Goal: Information Seeking & Learning: Find specific fact

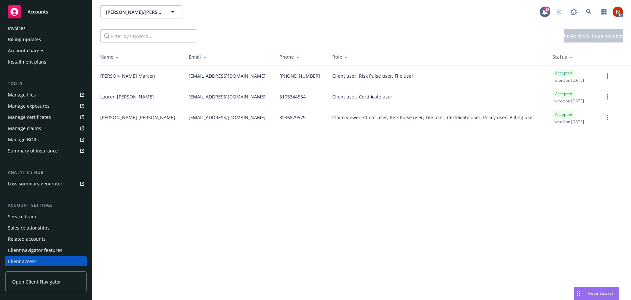
scroll to position [129, 0]
click at [38, 214] on div "Service team" at bounding box center [46, 215] width 76 height 11
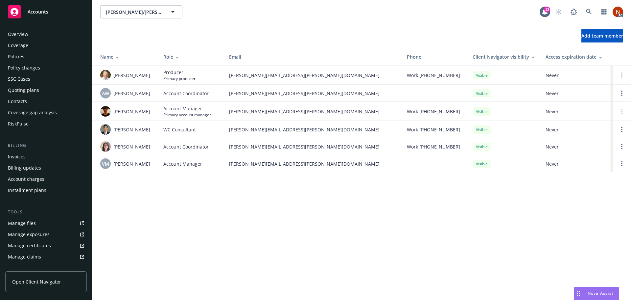
click at [25, 102] on div "Contacts" at bounding box center [17, 101] width 19 height 11
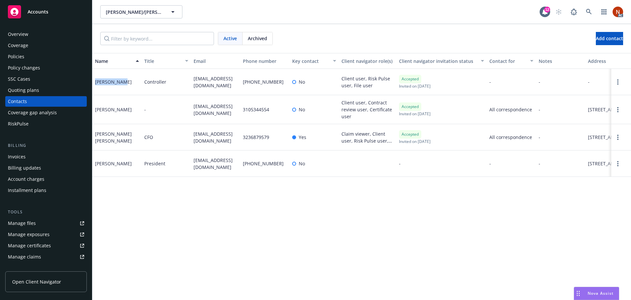
drag, startPoint x: 124, startPoint y: 81, endPoint x: 93, endPoint y: 82, distance: 30.6
click at [93, 82] on div "[PERSON_NAME]" at bounding box center [116, 82] width 49 height 26
drag, startPoint x: 125, startPoint y: 108, endPoint x: 95, endPoint y: 110, distance: 29.7
click at [95, 110] on div "[PERSON_NAME]" at bounding box center [116, 109] width 49 height 29
drag, startPoint x: 131, startPoint y: 141, endPoint x: 93, endPoint y: 141, distance: 37.8
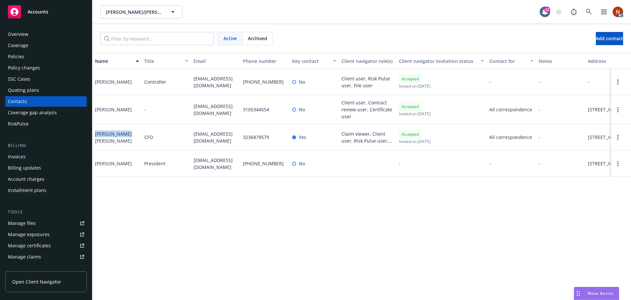
click at [93, 141] on div "[PERSON_NAME] [PERSON_NAME]" at bounding box center [116, 137] width 49 height 26
drag, startPoint x: 131, startPoint y: 169, endPoint x: 101, endPoint y: 172, distance: 29.7
click at [101, 172] on div "[PERSON_NAME]" at bounding box center [116, 163] width 49 height 26
click at [457, 197] on div "Name Title Email Phone number Key contact Client navigator role(s) Client navig…" at bounding box center [361, 176] width 539 height 247
click at [597, 34] on button "Add contact" at bounding box center [609, 38] width 27 height 13
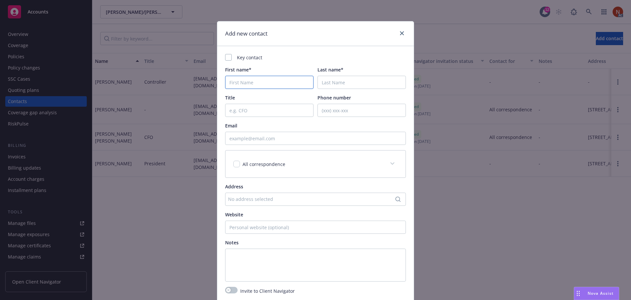
click at [259, 83] on input "First name*" at bounding box center [269, 82] width 88 height 13
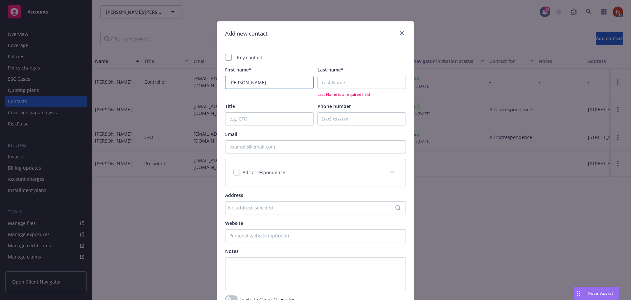
type input "Erik"
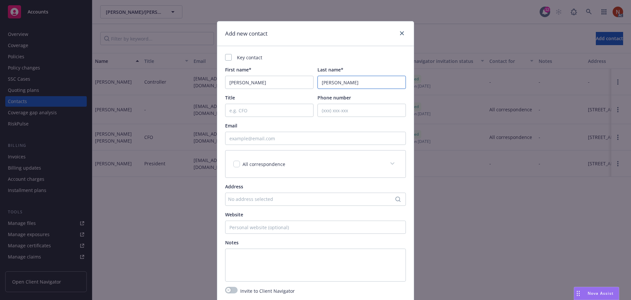
type input "Drinkward"
click at [253, 110] on input "Title" at bounding box center [269, 110] width 88 height 13
click at [253, 137] on input "Email" at bounding box center [315, 138] width 181 height 13
paste input "[EMAIL_ADDRESS][DOMAIN_NAME]"
type input "[EMAIL_ADDRESS][DOMAIN_NAME]"
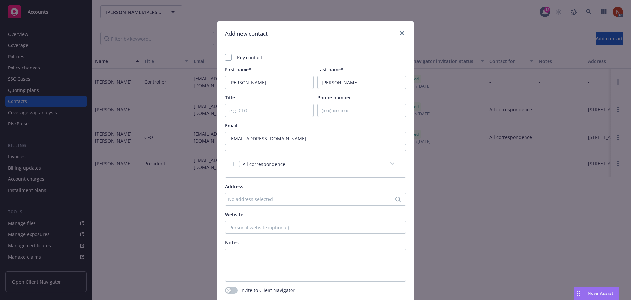
click at [267, 127] on div "Email" at bounding box center [315, 125] width 181 height 7
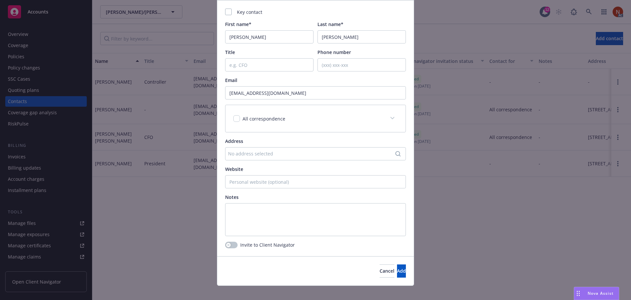
scroll to position [52, 0]
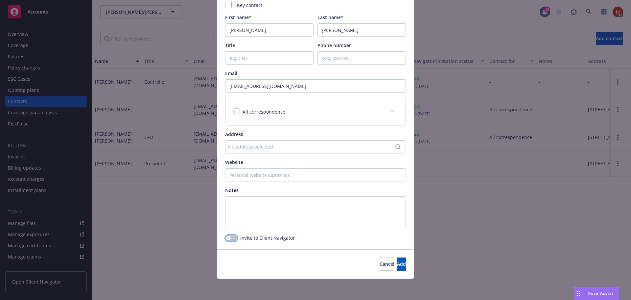
click at [235, 238] on button "button" at bounding box center [231, 237] width 12 height 7
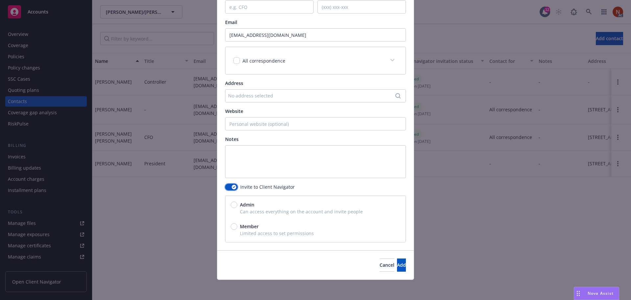
scroll to position [104, 0]
click at [250, 222] on span "Member" at bounding box center [249, 225] width 19 height 7
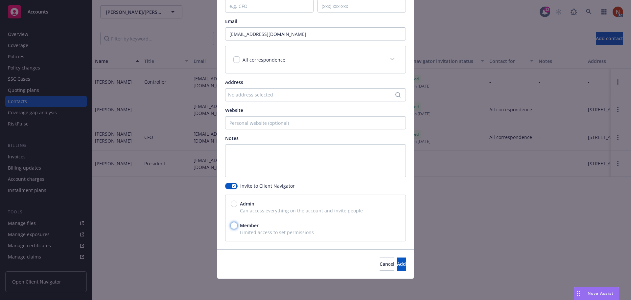
click at [237, 222] on input "Member" at bounding box center [234, 225] width 7 height 7
radio input "true"
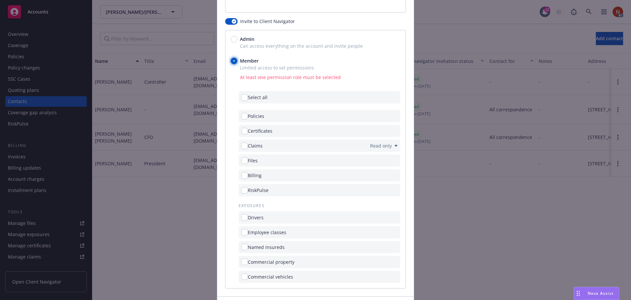
scroll to position [302, 0]
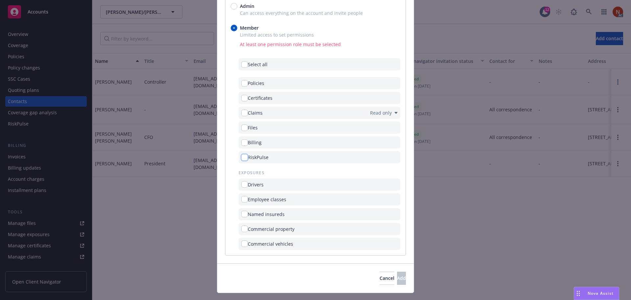
click at [244, 156] on input "checkbox" at bounding box center [244, 157] width 7 height 7
checkbox input "true"
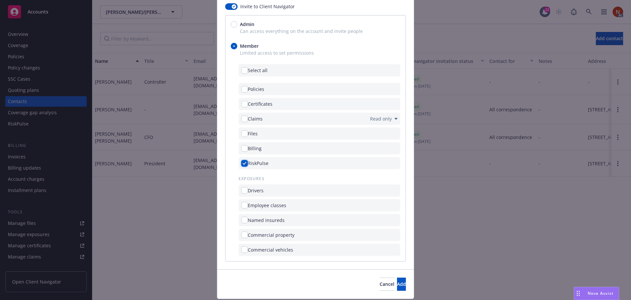
scroll to position [303, 0]
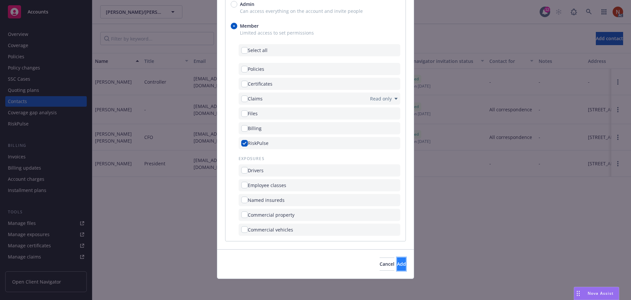
click at [397, 265] on button "Add" at bounding box center [401, 263] width 9 height 13
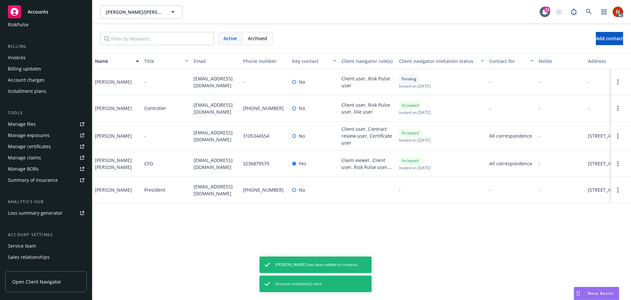
scroll to position [129, 0]
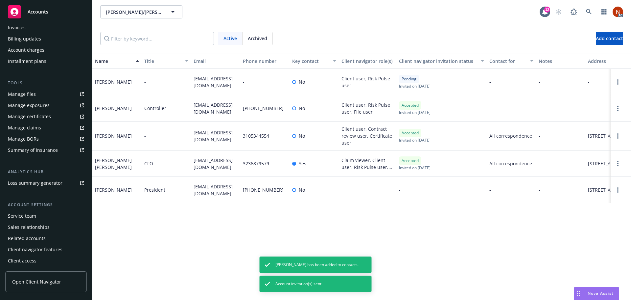
click at [37, 262] on div "Client access" at bounding box center [46, 260] width 76 height 11
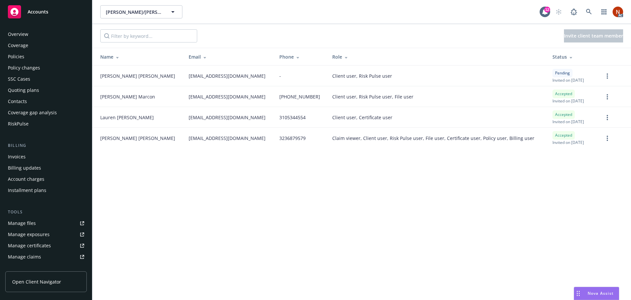
click at [35, 100] on div "Contacts" at bounding box center [46, 101] width 76 height 11
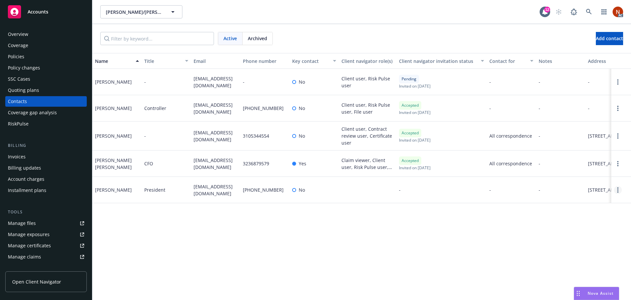
click at [618, 192] on icon "Open options" at bounding box center [618, 189] width 1 height 5
click at [571, 170] on link "Invite to client navigator" at bounding box center [576, 169] width 74 height 13
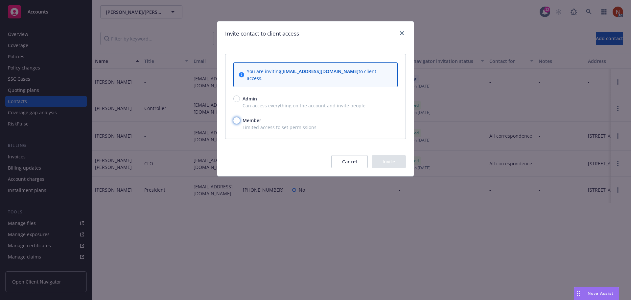
click at [239, 121] on input "Member" at bounding box center [236, 120] width 7 height 7
radio input "true"
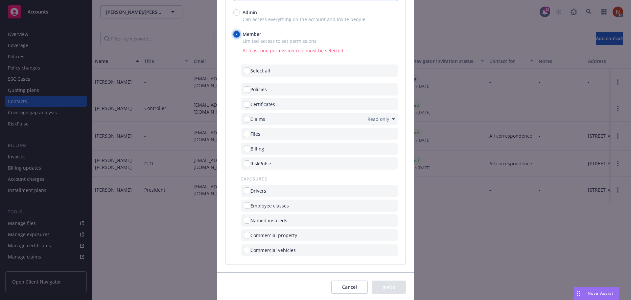
scroll to position [99, 0]
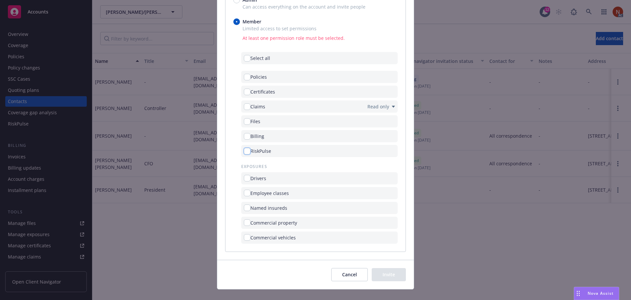
click at [244, 153] on input "checkbox" at bounding box center [247, 151] width 7 height 7
checkbox input "true"
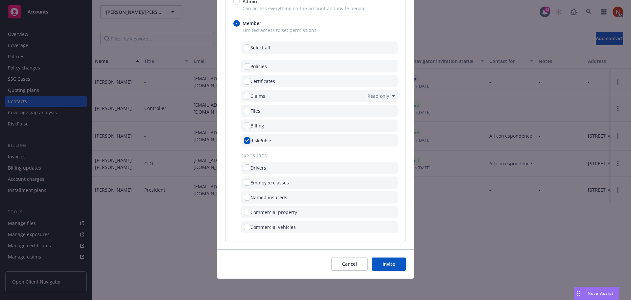
click at [391, 262] on button "Invite" at bounding box center [389, 263] width 34 height 13
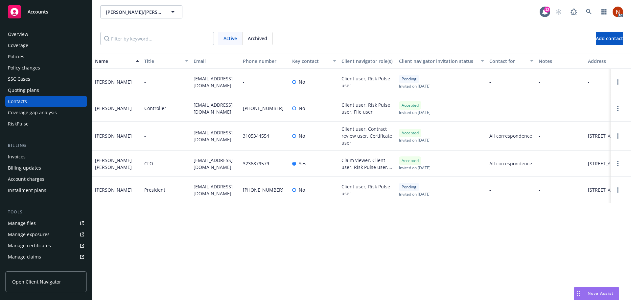
click at [20, 56] on div "Policies" at bounding box center [16, 56] width 16 height 11
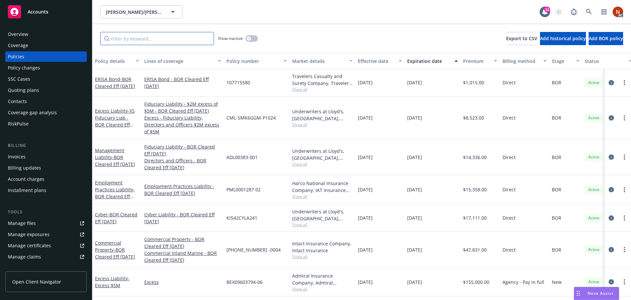
click at [175, 43] on input "Filter by keyword..." at bounding box center [157, 38] width 114 height 13
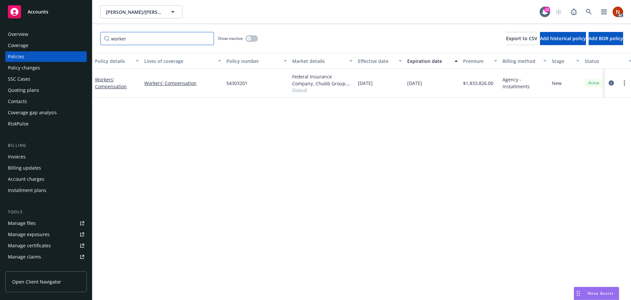
type input "worker"
click at [252, 38] on button "button" at bounding box center [252, 38] width 12 height 7
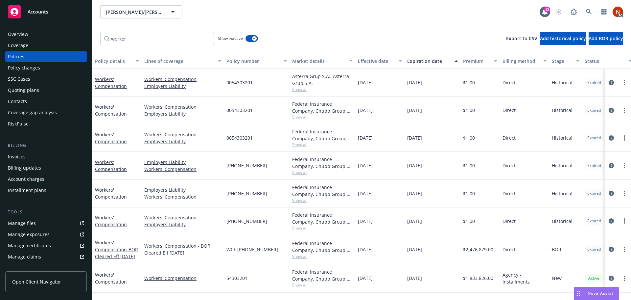
click at [371, 62] on div "Effective date" at bounding box center [376, 61] width 37 height 7
drag, startPoint x: 259, startPoint y: 82, endPoint x: 225, endPoint y: 84, distance: 34.6
click at [225, 84] on div "0054303201" at bounding box center [257, 83] width 66 height 28
drag, startPoint x: 270, startPoint y: 166, endPoint x: 224, endPoint y: 166, distance: 45.7
click at [224, 166] on div "[PHONE_NUMBER]" at bounding box center [257, 166] width 66 height 28
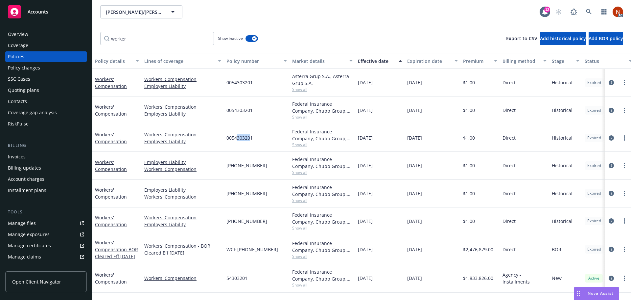
drag, startPoint x: 250, startPoint y: 140, endPoint x: 236, endPoint y: 141, distance: 13.5
click at [236, 141] on span "0054303201" at bounding box center [240, 137] width 26 height 7
drag, startPoint x: 247, startPoint y: 141, endPoint x: 222, endPoint y: 143, distance: 25.5
click at [222, 143] on div "Workers' Compensation Workers' Compensation Employers Liability 0054303201 Fede…" at bounding box center [409, 138] width 635 height 28
copy div "0054303201"
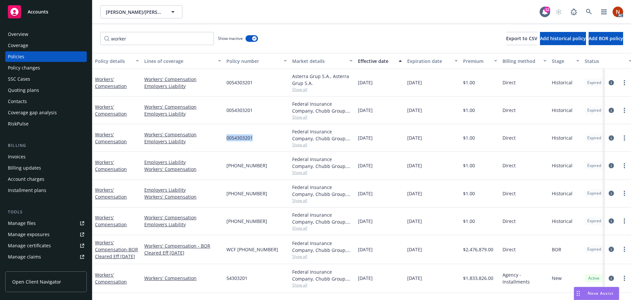
copy div "0054303201"
drag, startPoint x: 259, startPoint y: 167, endPoint x: 226, endPoint y: 171, distance: 33.8
click at [226, 171] on div "[PHONE_NUMBER]" at bounding box center [257, 166] width 66 height 28
copy span "[PHONE_NUMBER]"
drag, startPoint x: 273, startPoint y: 249, endPoint x: 226, endPoint y: 250, distance: 46.7
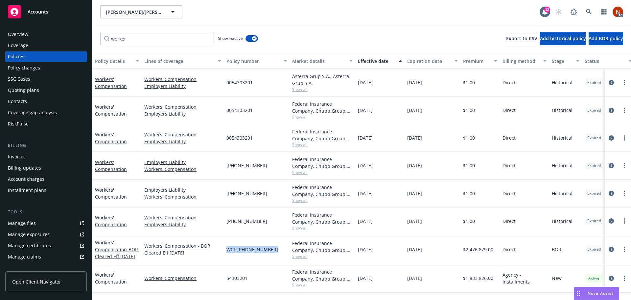
click at [226, 250] on div "WCF [PHONE_NUMBER]" at bounding box center [257, 249] width 66 height 29
copy span "WCF [PHONE_NUMBER]"
drag, startPoint x: 256, startPoint y: 280, endPoint x: 222, endPoint y: 281, distance: 33.6
click at [222, 281] on div "Workers' Compensation Workers' Compensation 54303201 Federal Insurance Company,…" at bounding box center [409, 278] width 635 height 29
copy div "54303201"
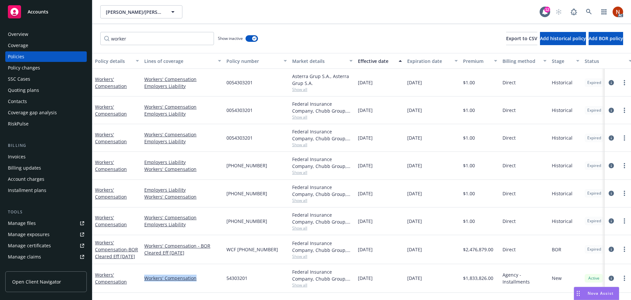
click at [20, 36] on div "Overview" at bounding box center [18, 34] width 20 height 11
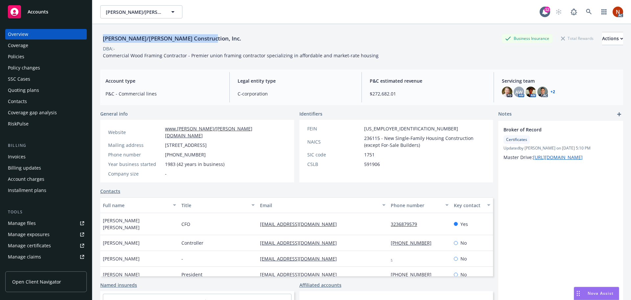
drag, startPoint x: 199, startPoint y: 38, endPoint x: 103, endPoint y: 43, distance: 96.5
click at [103, 43] on div "[PERSON_NAME]/[PERSON_NAME] Construction, Inc." at bounding box center [172, 38] width 144 height 13
copy div "[PERSON_NAME]/[PERSON_NAME] Construction, Inc."
click at [40, 257] on link "Manage claims" at bounding box center [46, 256] width 82 height 11
